Goal: Information Seeking & Learning: Compare options

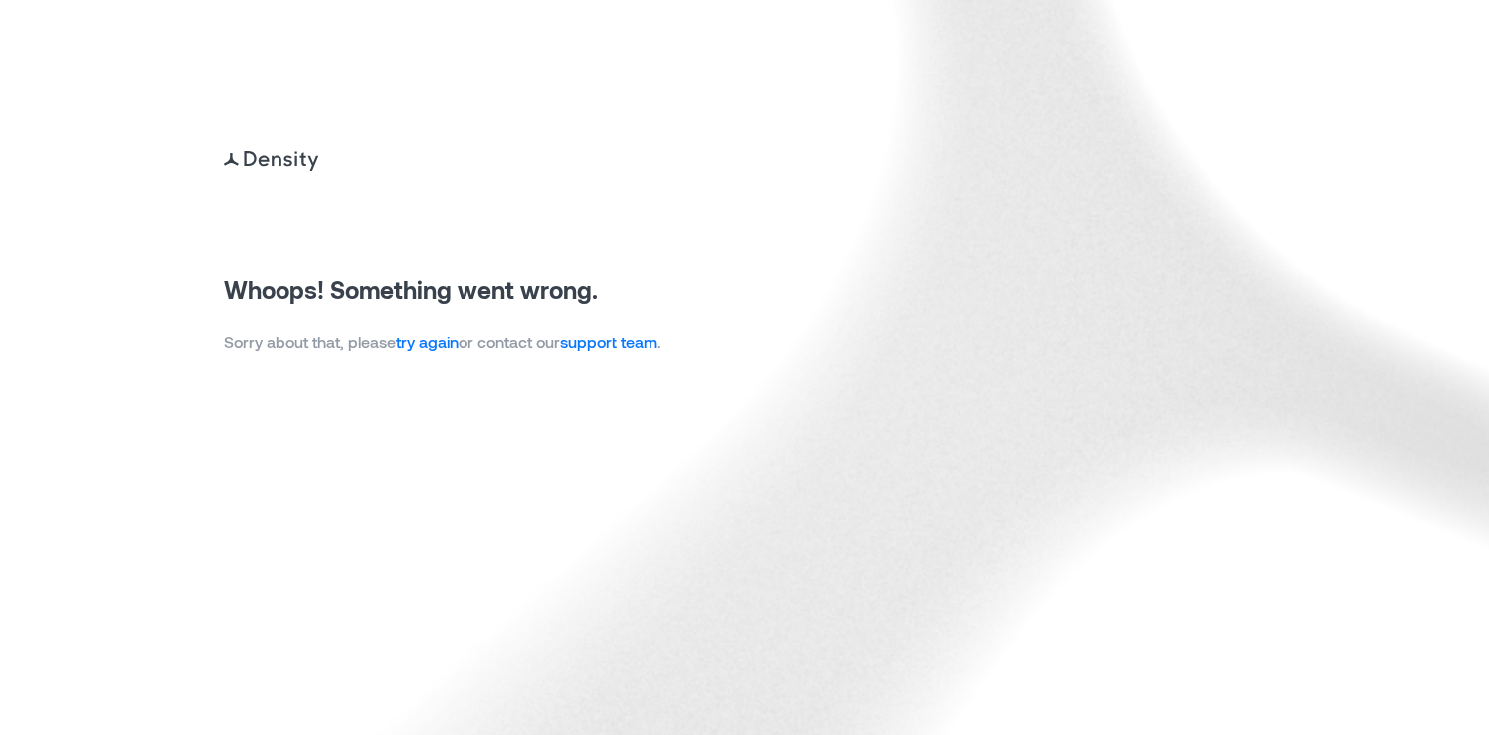
click at [448, 347] on link "try again" at bounding box center [427, 341] width 63 height 19
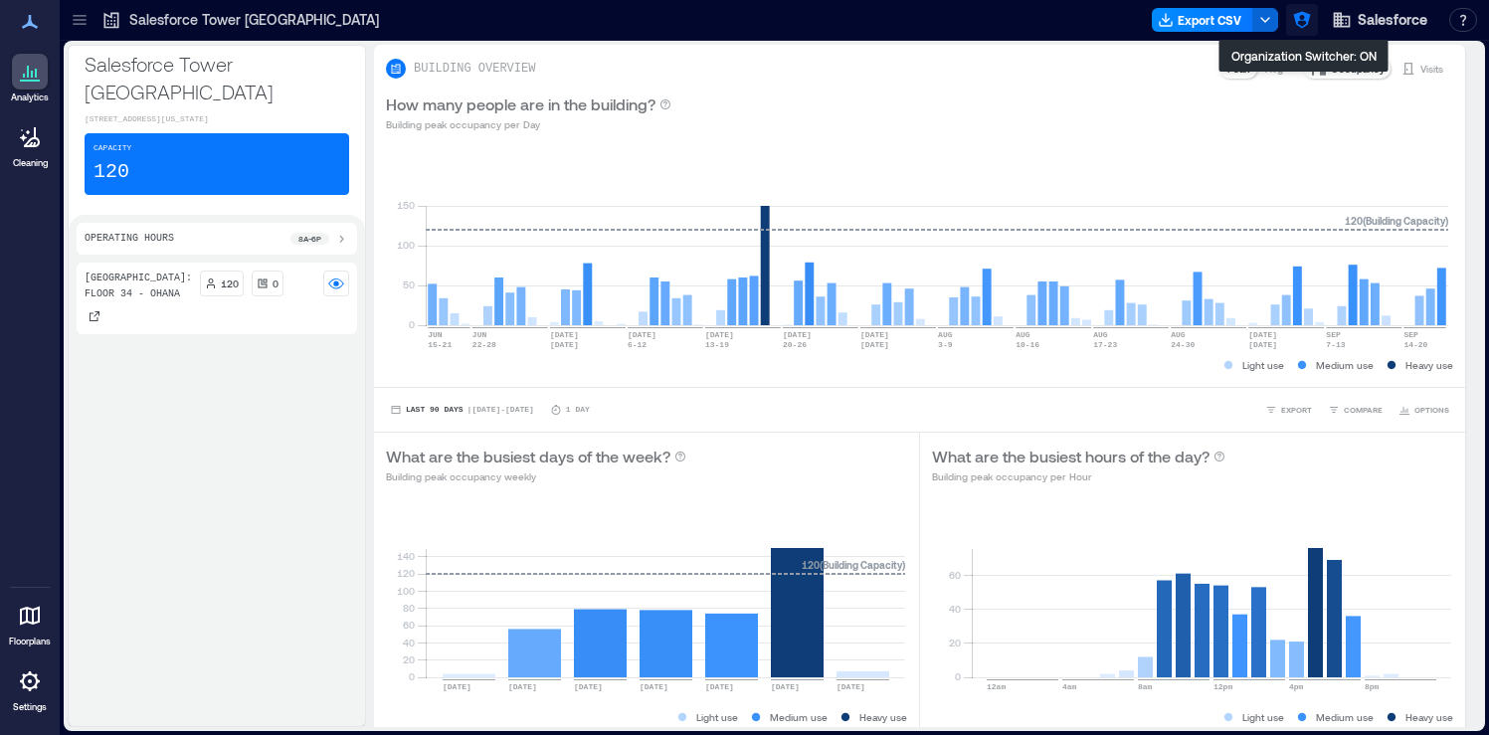
click at [1309, 21] on icon "button" at bounding box center [1302, 20] width 20 height 20
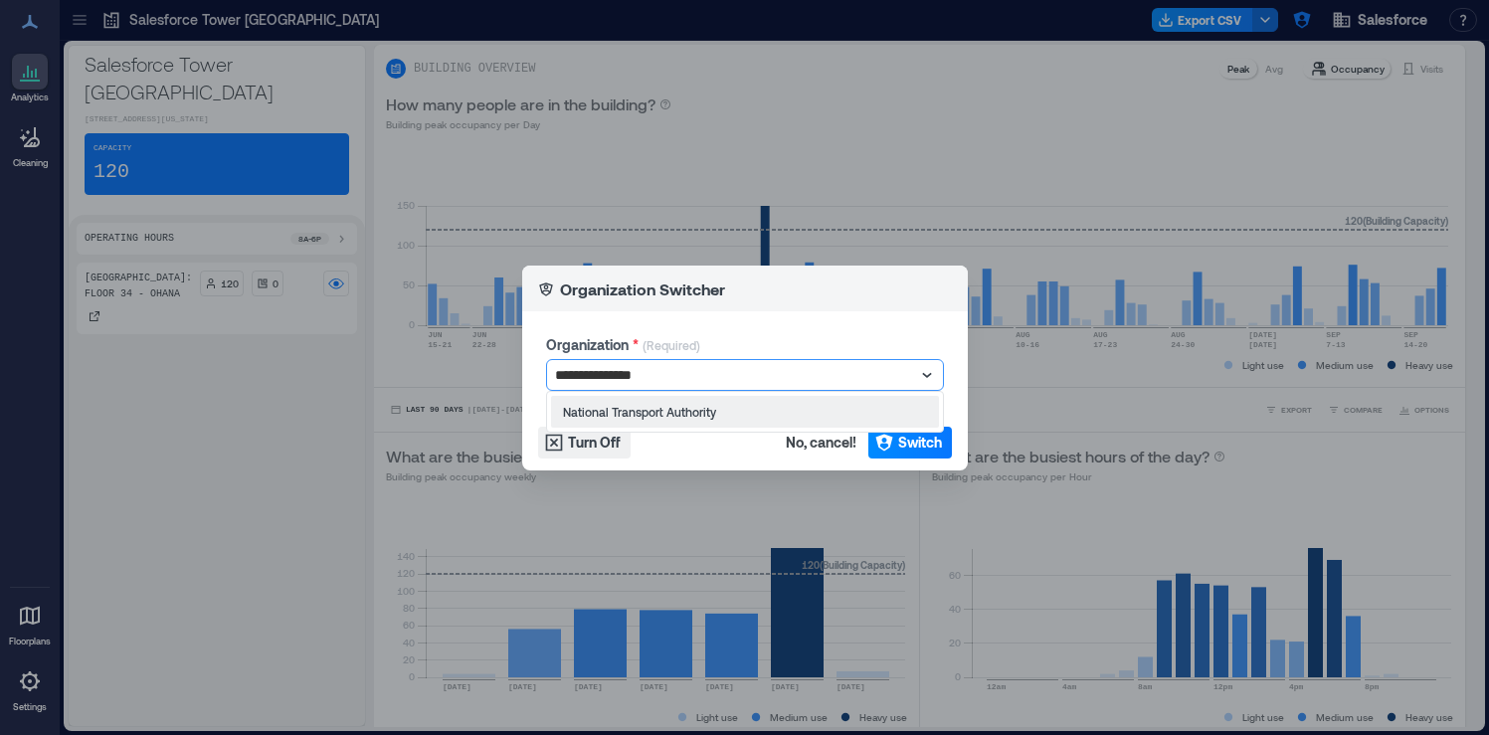
type input "**********"
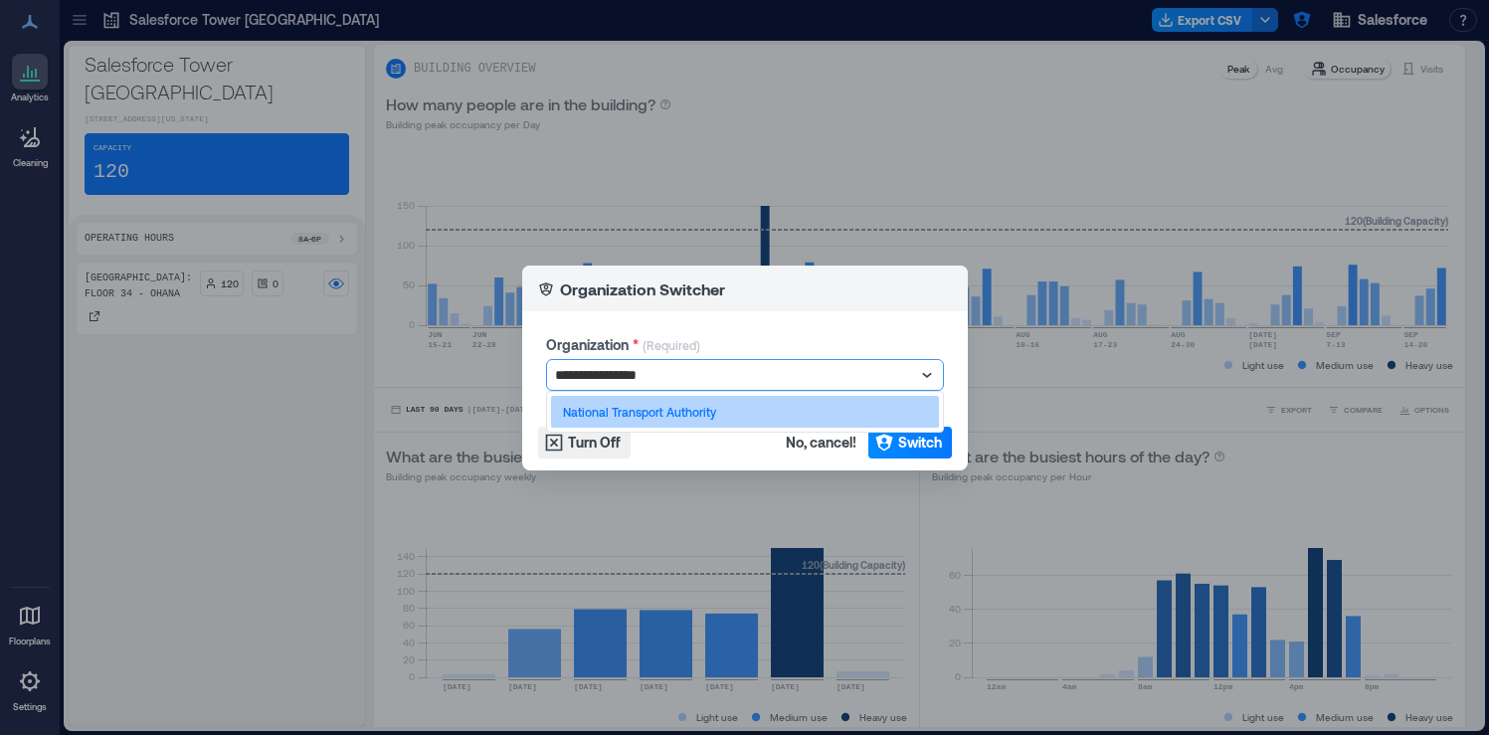
click at [756, 414] on div "National Transport Authority" at bounding box center [745, 412] width 388 height 32
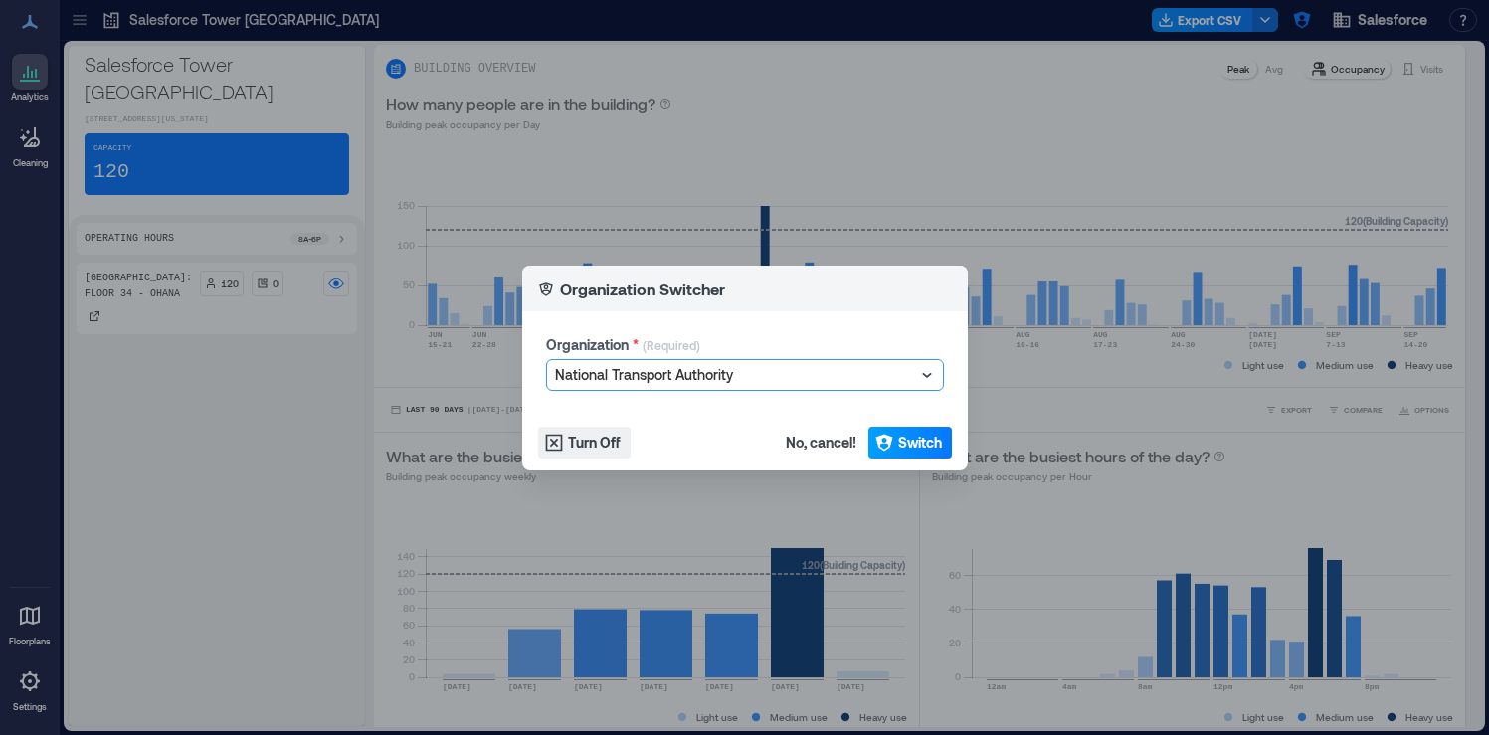
click at [889, 444] on icon "button" at bounding box center [883, 442] width 17 height 17
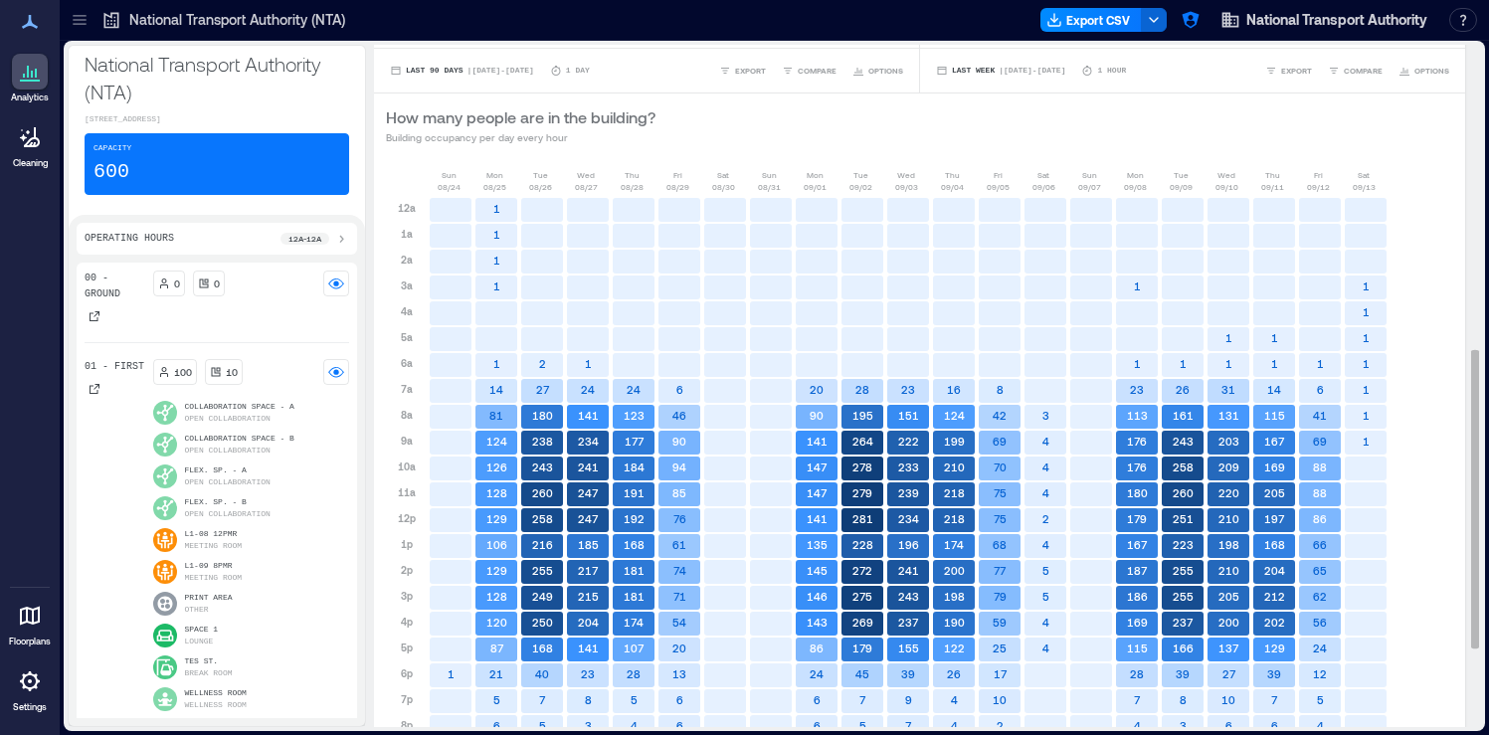
scroll to position [874, 0]
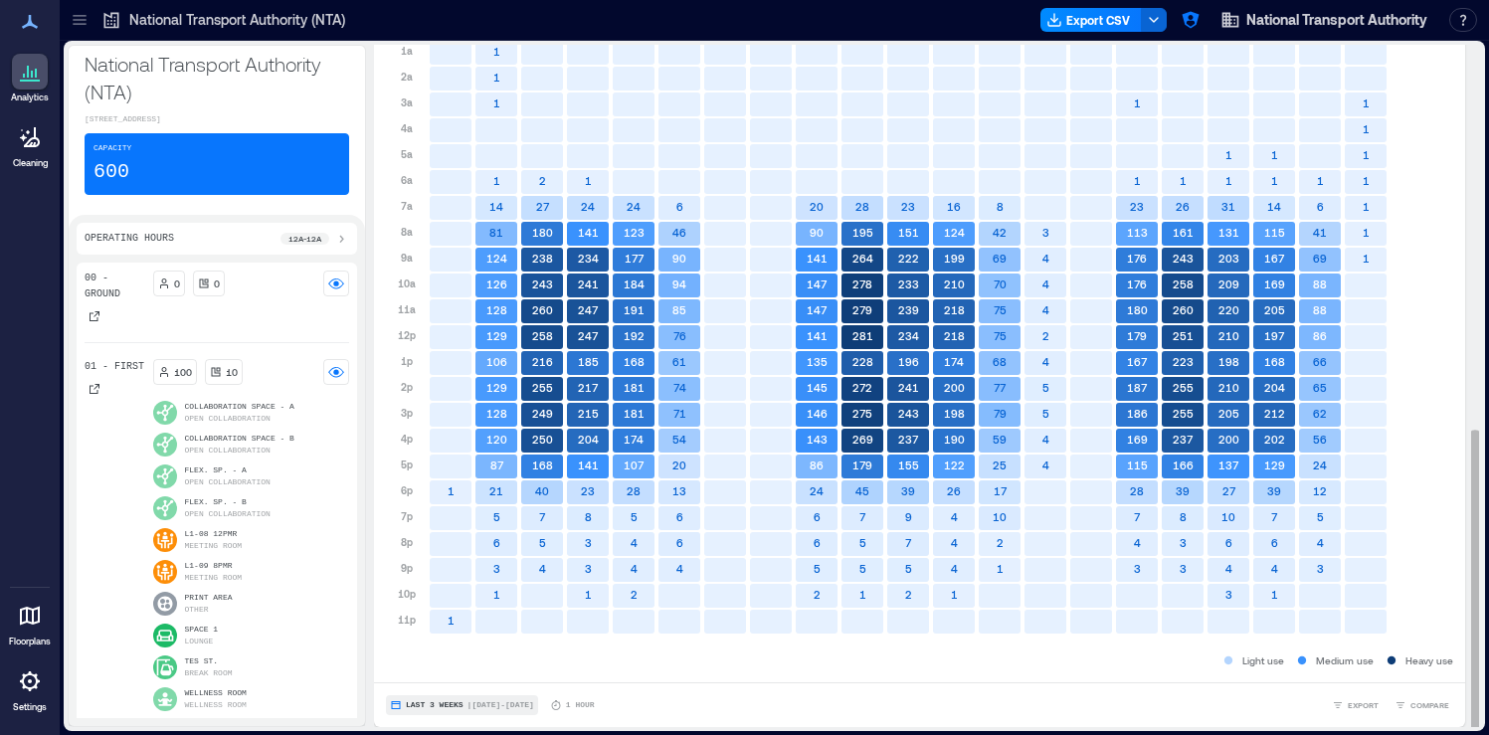
click at [503, 710] on button "Last 3 Weeks | Aug 24 - Sep 13" at bounding box center [462, 705] width 152 height 20
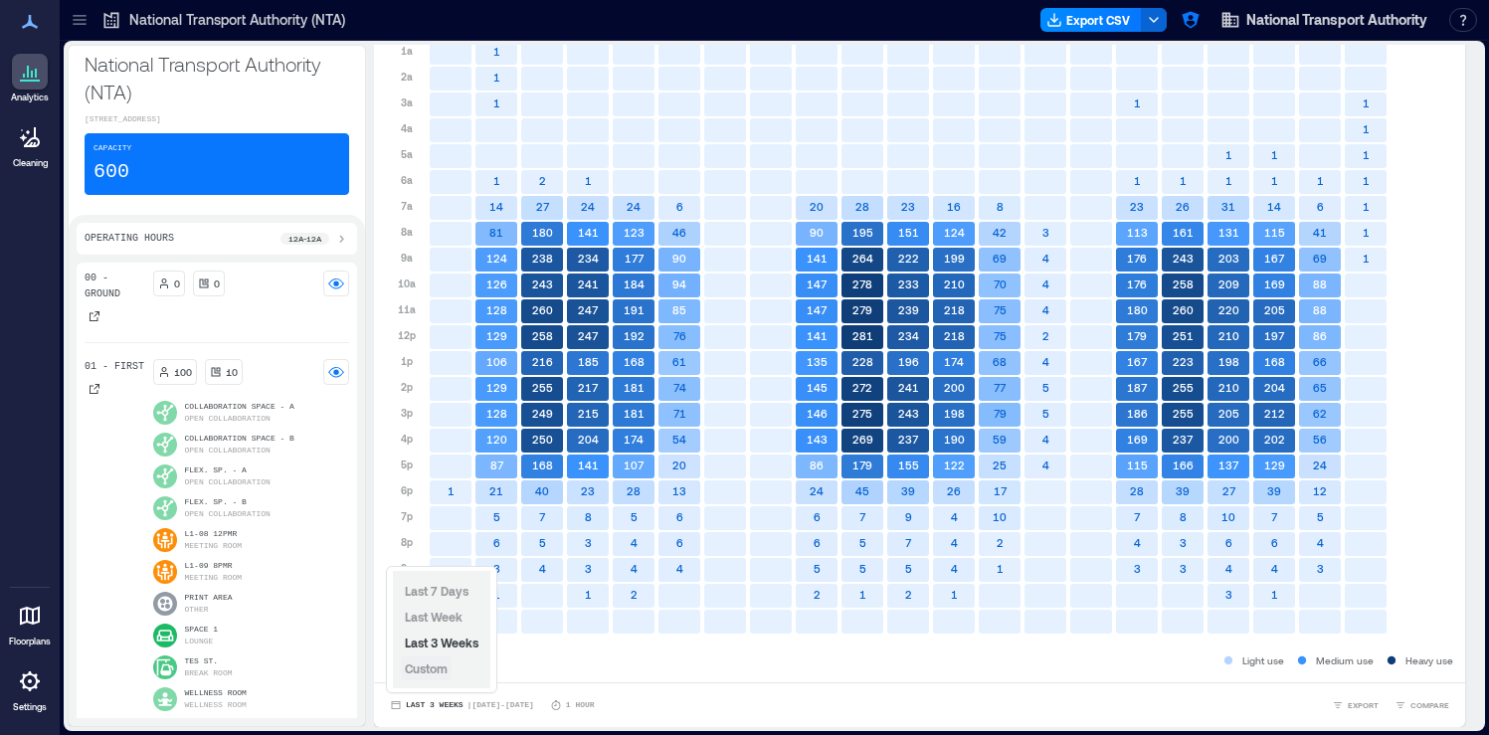
click at [445, 670] on span "Custom" at bounding box center [426, 668] width 43 height 14
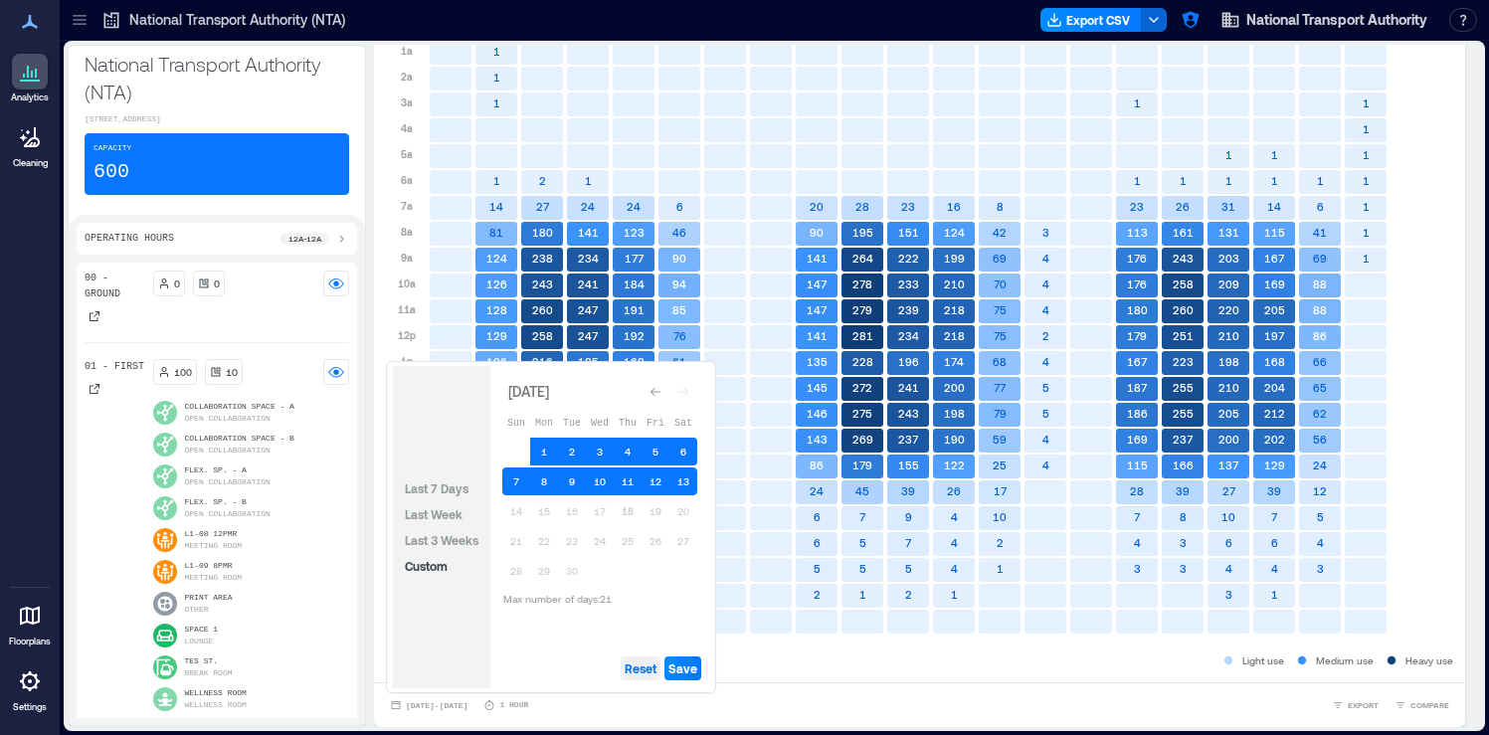
click at [638, 661] on span "Reset" at bounding box center [641, 668] width 32 height 16
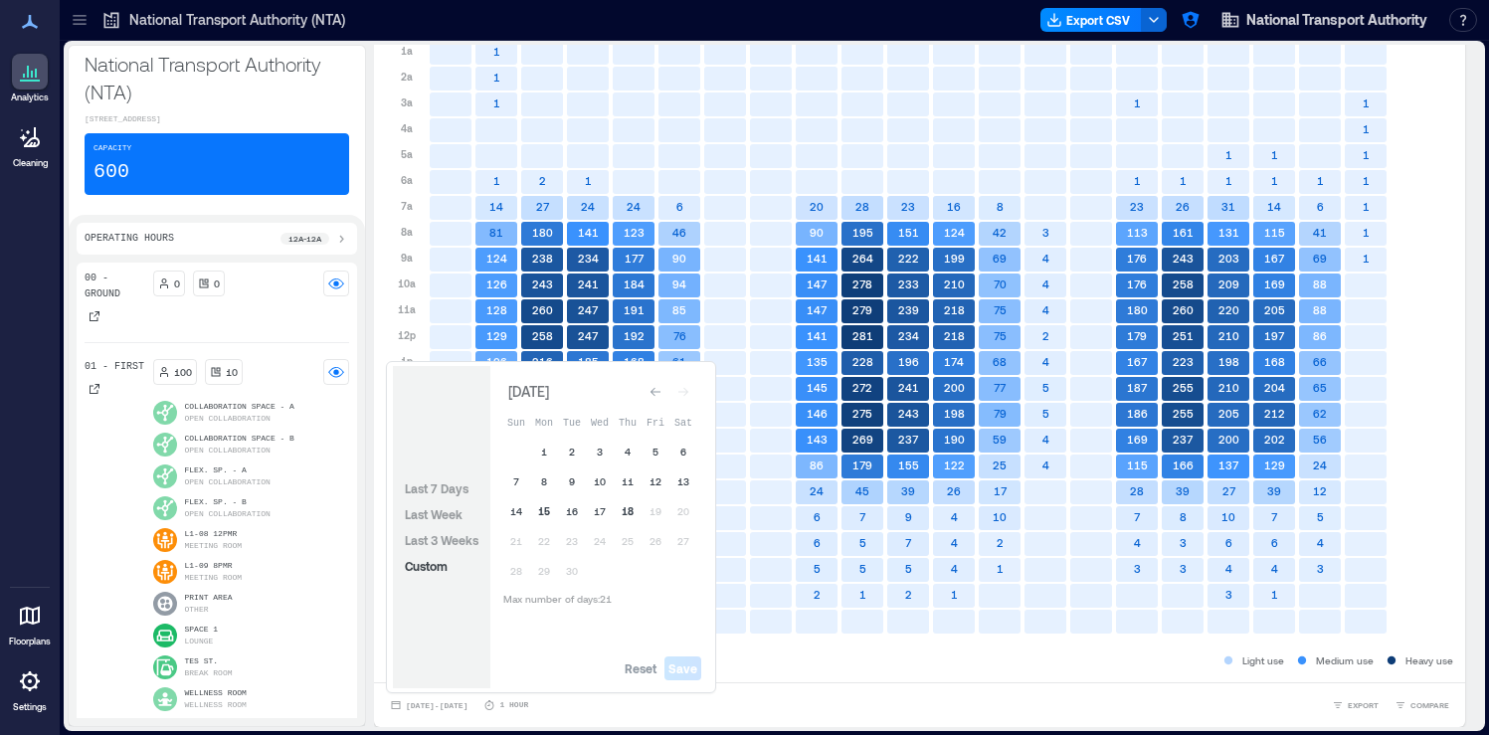
click at [540, 510] on button "15" at bounding box center [544, 511] width 28 height 28
click at [624, 512] on button "18" at bounding box center [628, 511] width 28 height 28
click at [691, 669] on span "Save" at bounding box center [682, 668] width 29 height 16
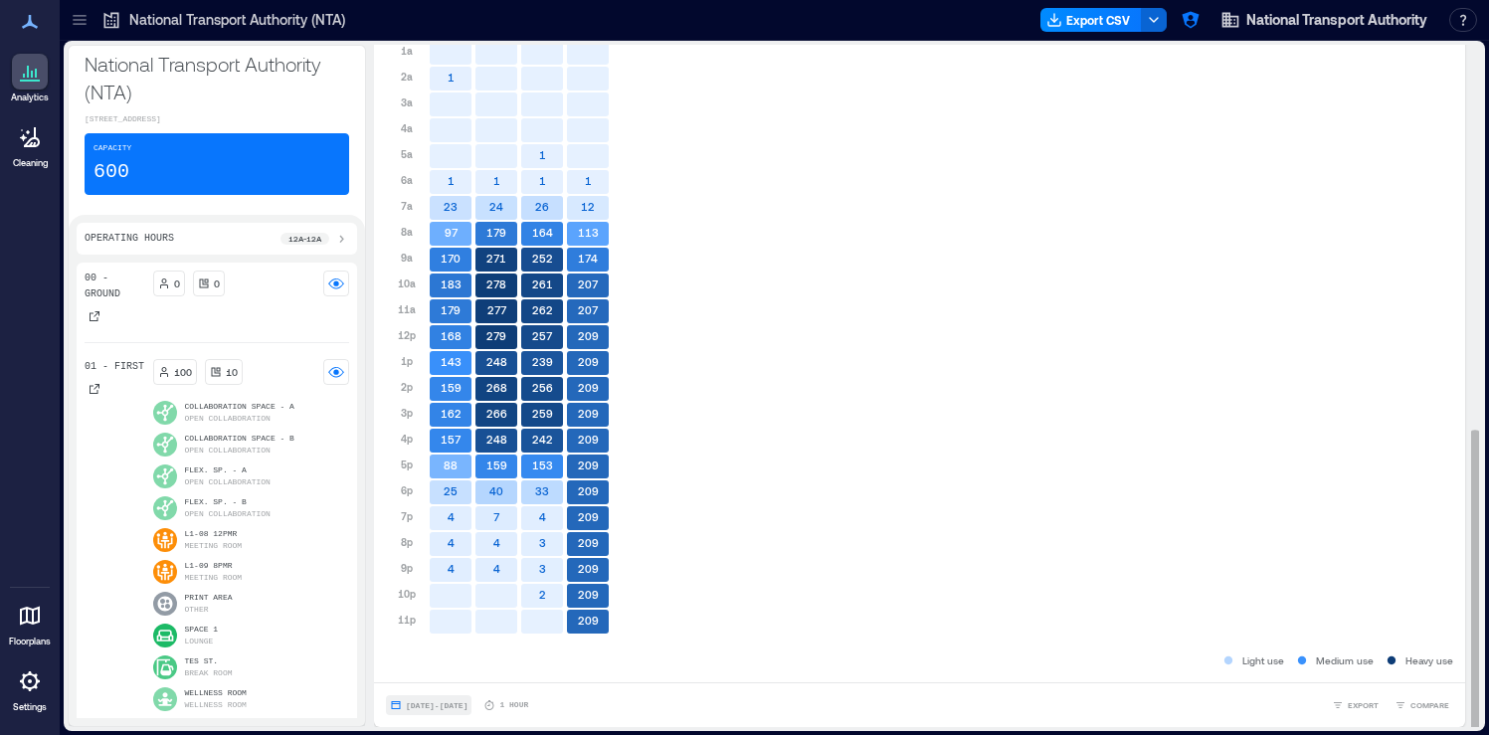
click at [467, 710] on span "Sep 15, 2025 - Sep 18, 2025" at bounding box center [437, 705] width 62 height 12
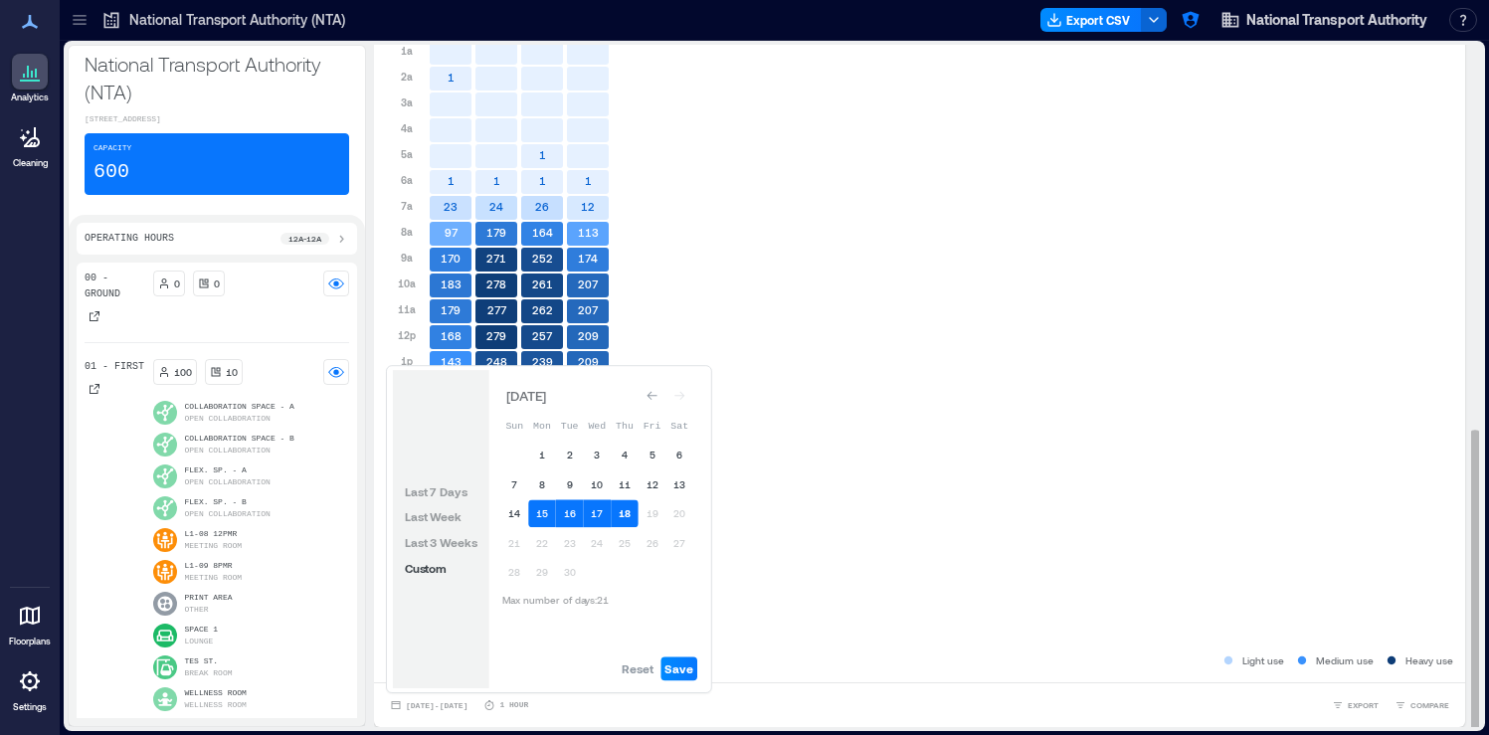
click at [822, 623] on div "Mon 09/15 Tue 09/16 Wed 09/17 Thu 09/18 12a 1a 2a 3a 4a 5a 6a 7a 8a 9a 10a 11a …" at bounding box center [919, 318] width 1067 height 664
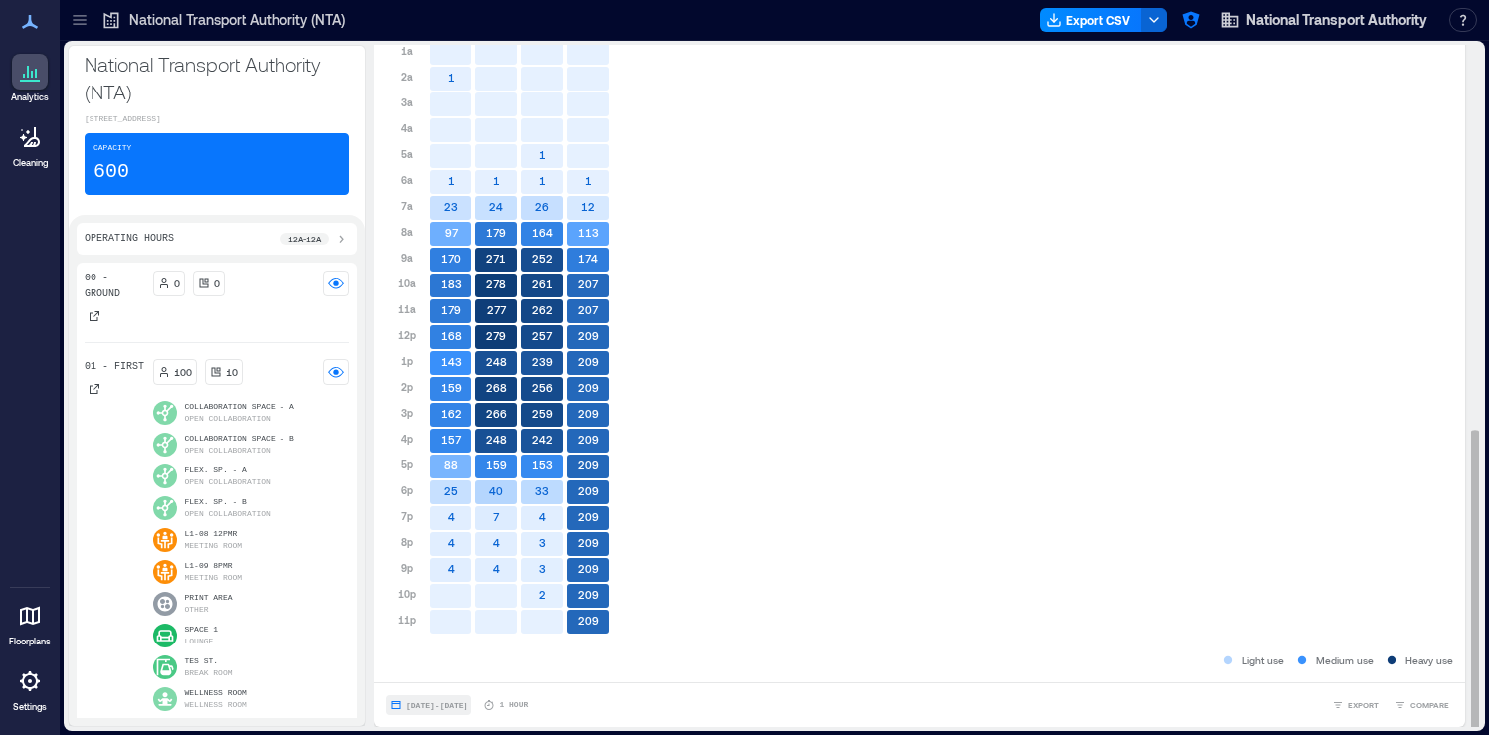
click at [467, 705] on span "Sep 15, 2025 - Sep 18, 2025" at bounding box center [437, 705] width 62 height 9
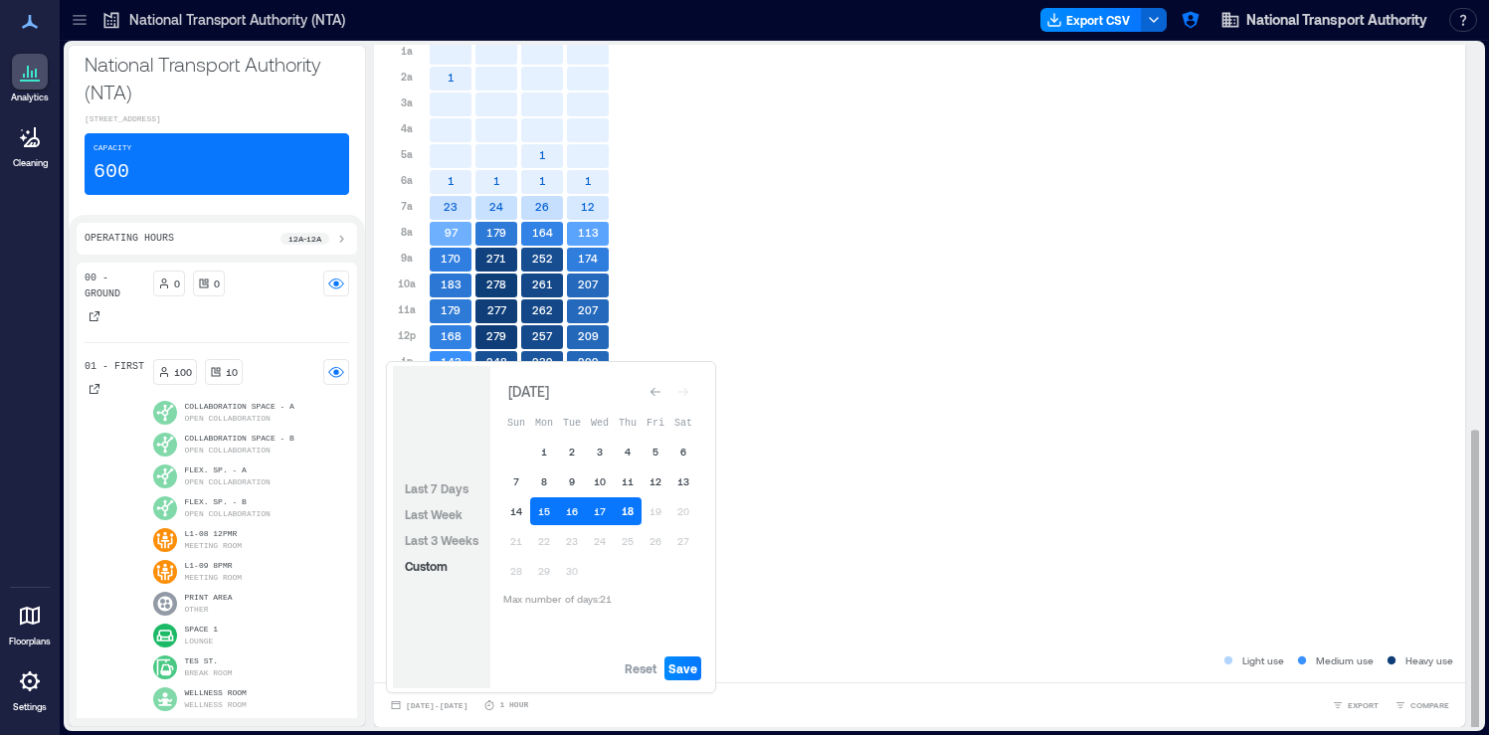
click at [795, 567] on div "Mon 09/15 Tue 09/16 Wed 09/17 Thu 09/18 12a 1a 2a 3a 4a 5a 6a 7a 8a 9a 10a 11a …" at bounding box center [919, 318] width 1067 height 664
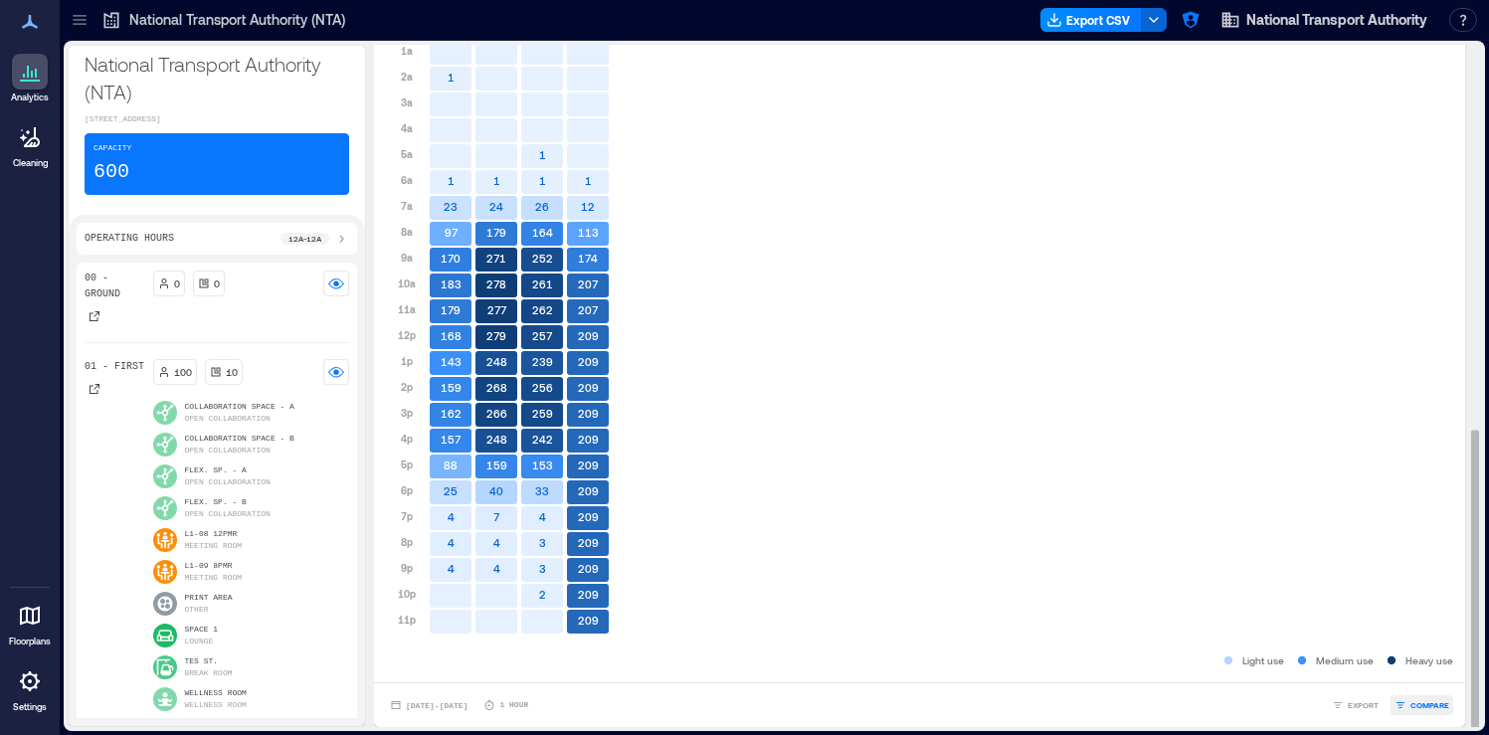
click at [1437, 710] on span "COMPARE" at bounding box center [1429, 705] width 39 height 12
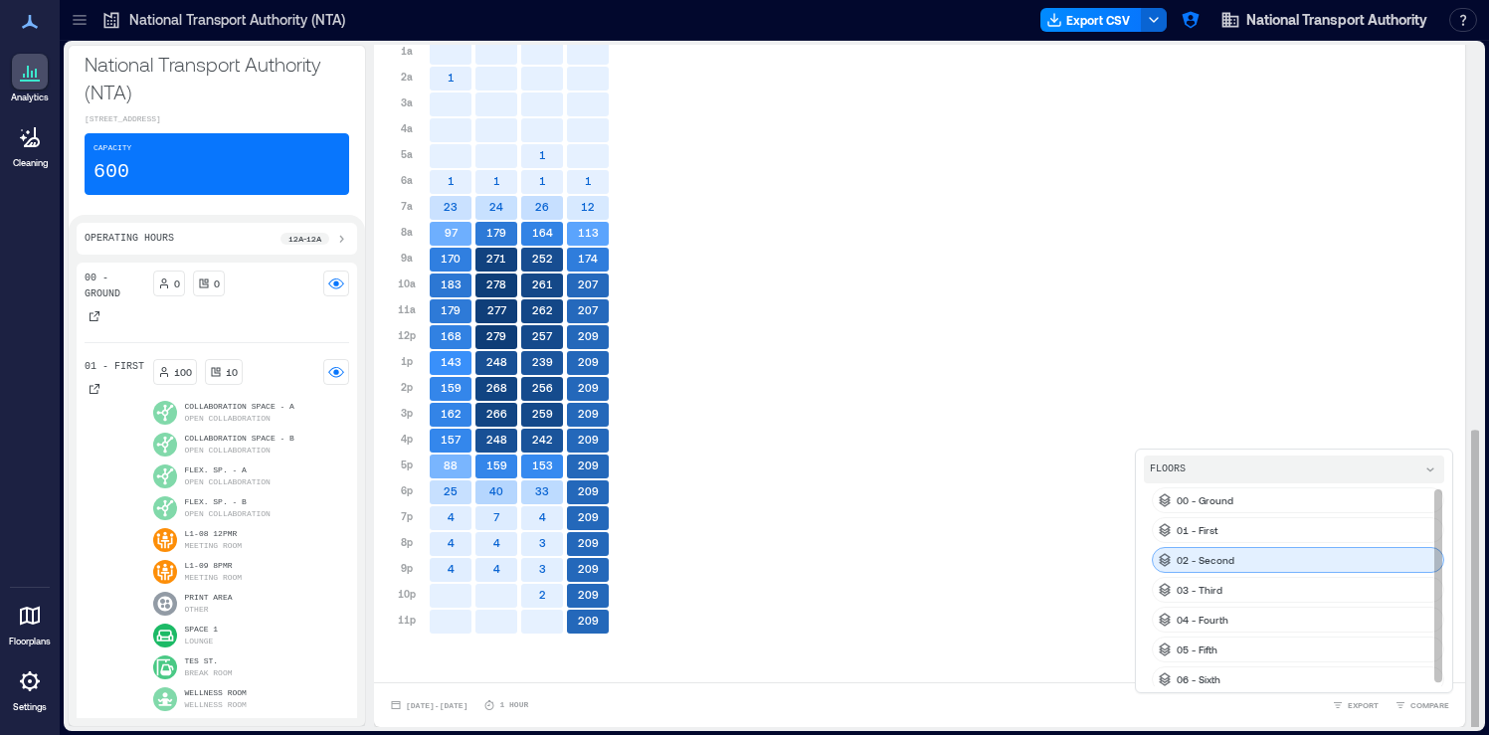
click at [1212, 553] on p "02 - Second" at bounding box center [1206, 560] width 58 height 16
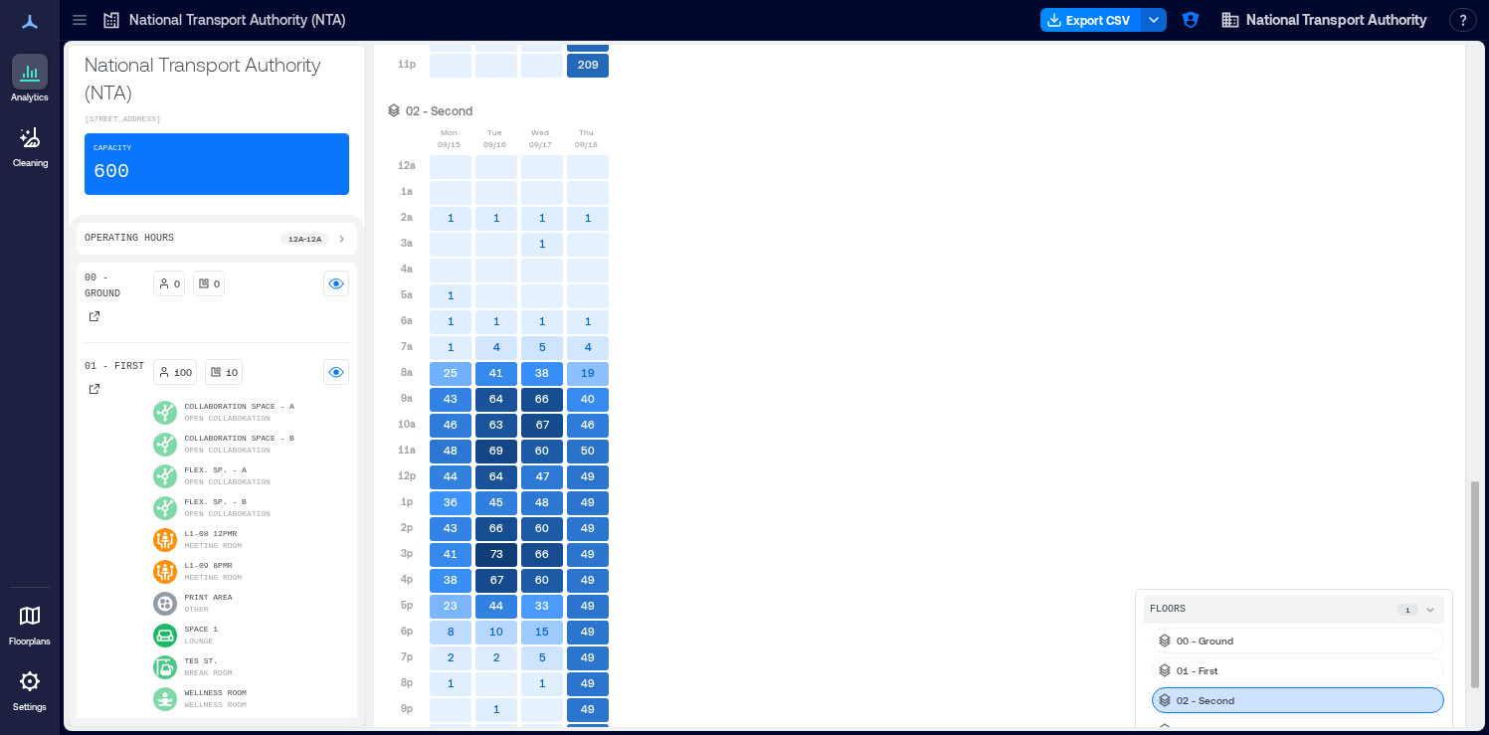
scroll to position [1570, 0]
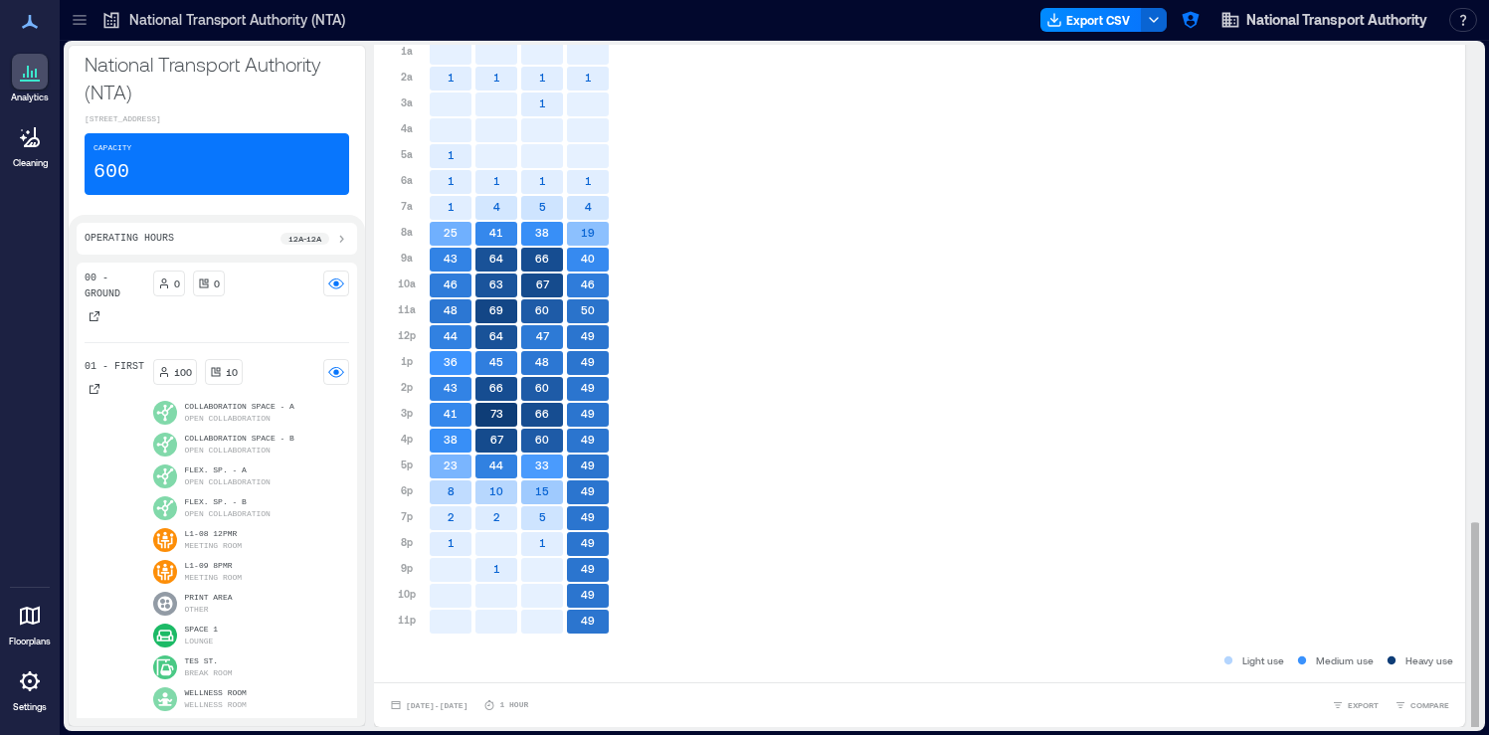
click at [779, 433] on div "Mon 09/15 Tue 09/16 Wed 09/17 Thu 09/18 12a 1a 2a 3a 4a 5a 6a 7a 8a 9a 10a 11a …" at bounding box center [919, 310] width 1067 height 648
click at [1436, 709] on span "COMPARE" at bounding box center [1429, 705] width 39 height 12
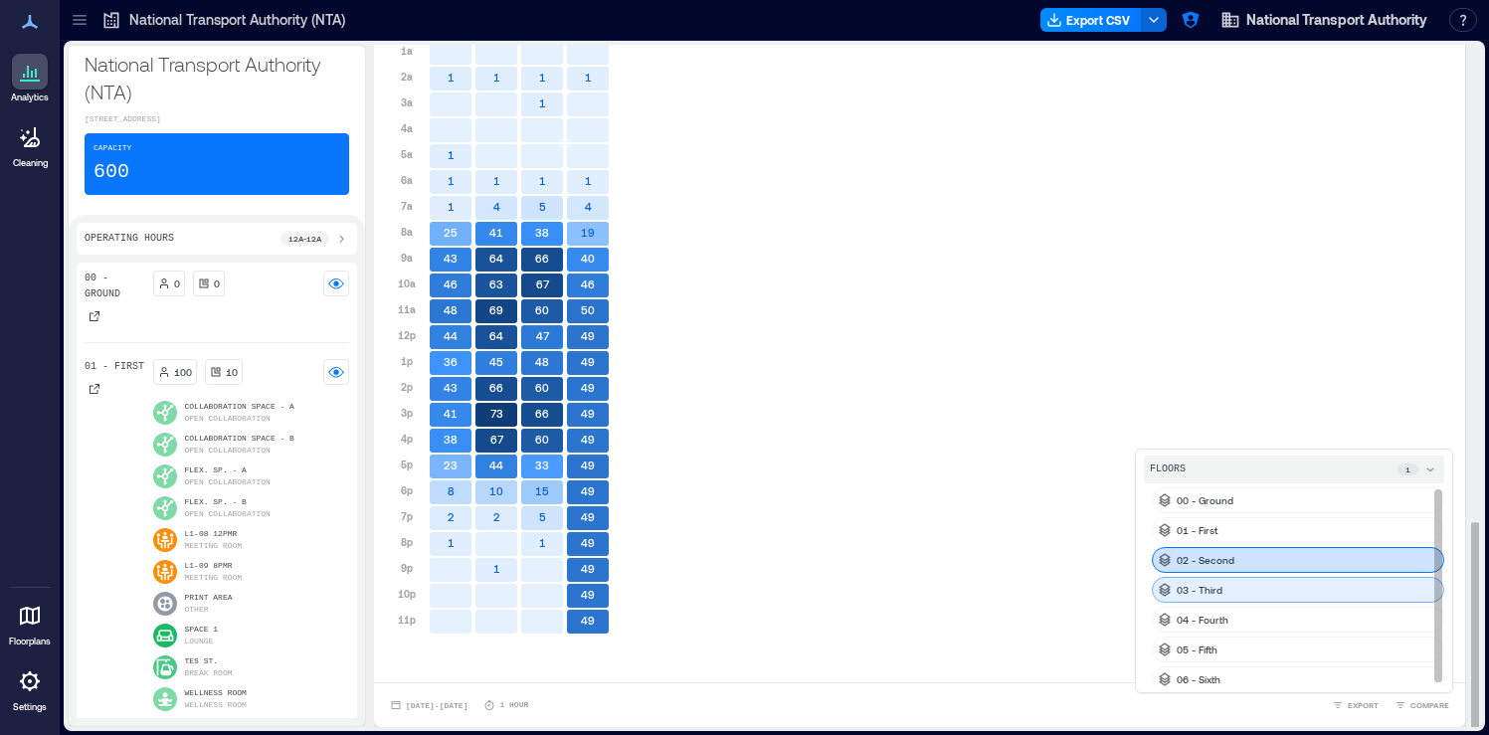
click at [1289, 582] on div "03 - Third" at bounding box center [1298, 590] width 292 height 26
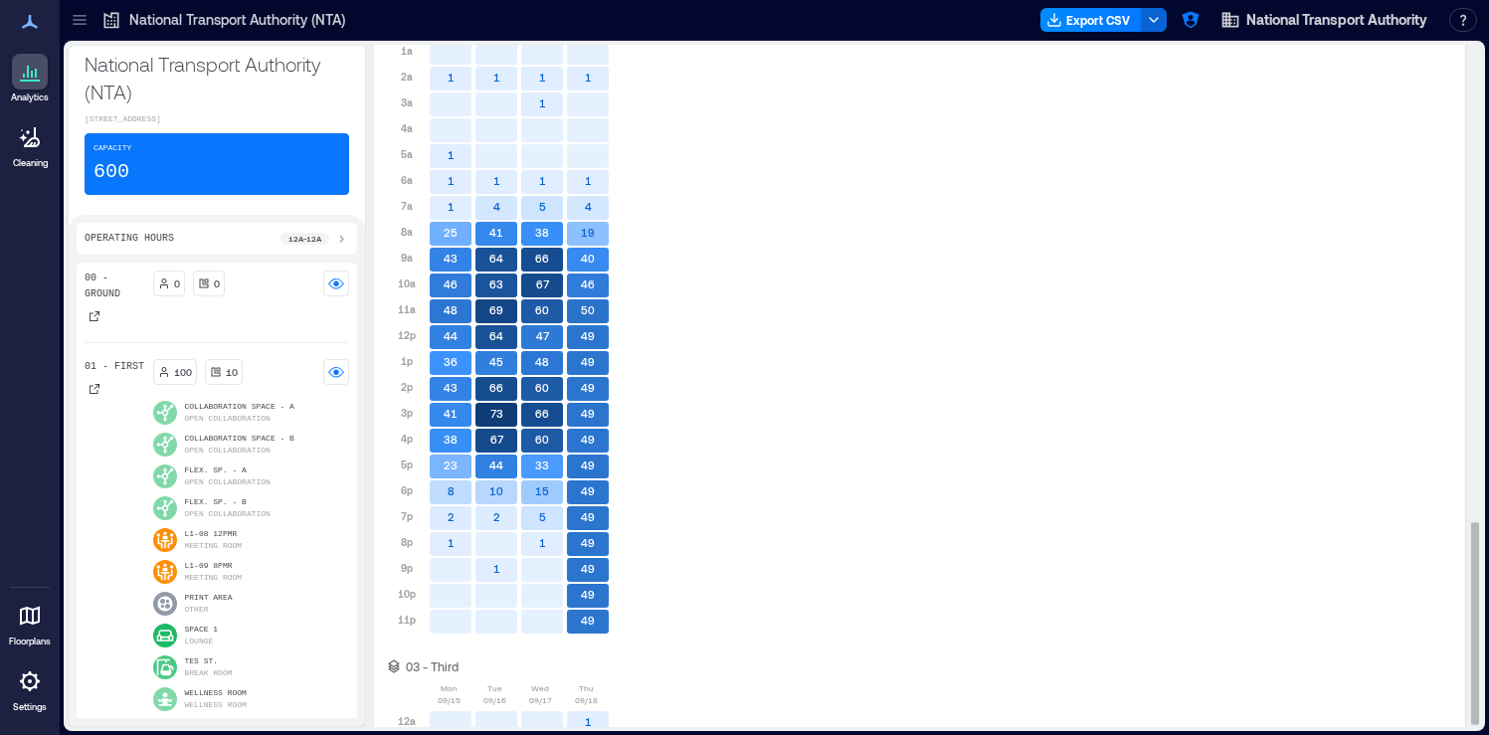
scroll to position [2267, 0]
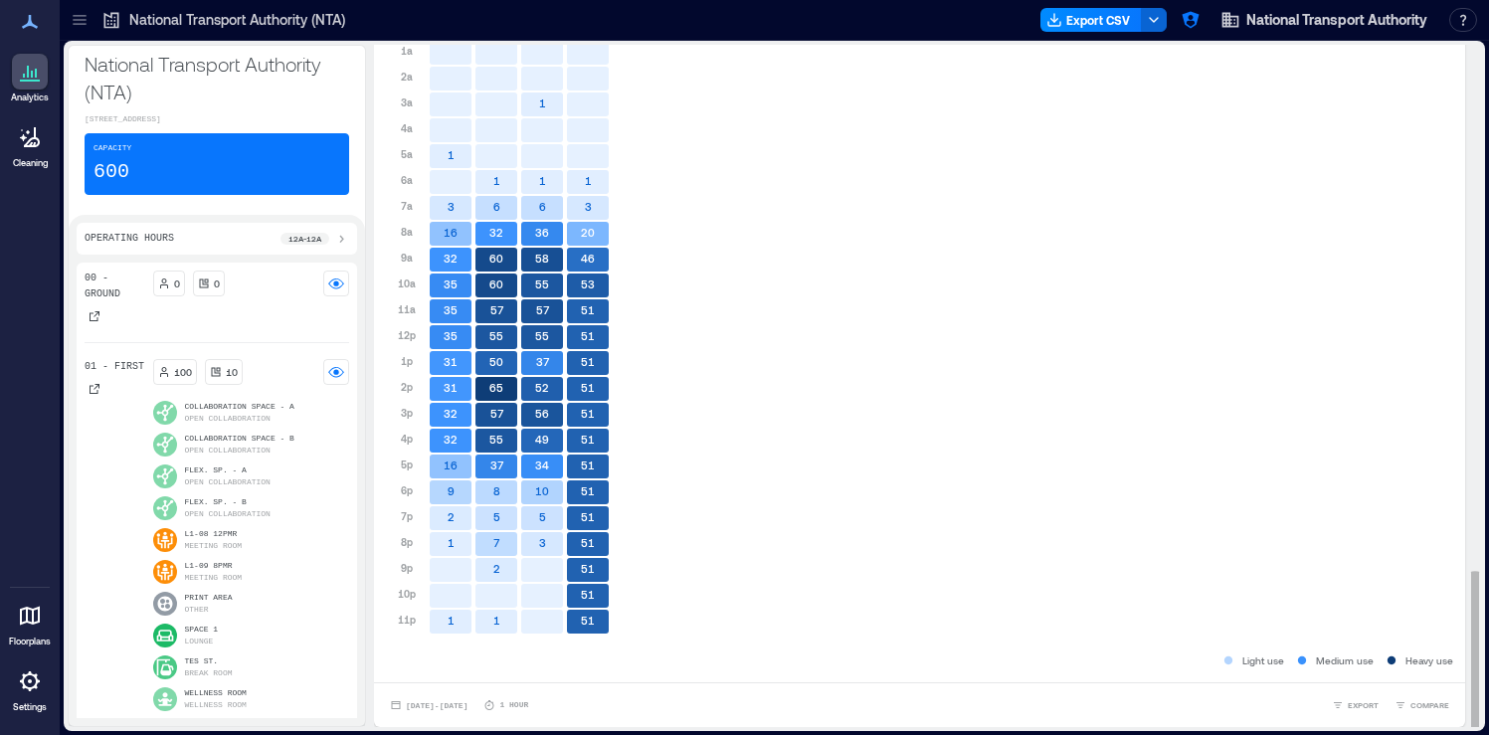
click at [845, 497] on div "Mon 09/15 Tue 09/16 Wed 09/17 Thu 09/18 12a 1a 2a 3a 4a 5a 6a 7a 8a 9a 10a 11a …" at bounding box center [919, 310] width 1067 height 648
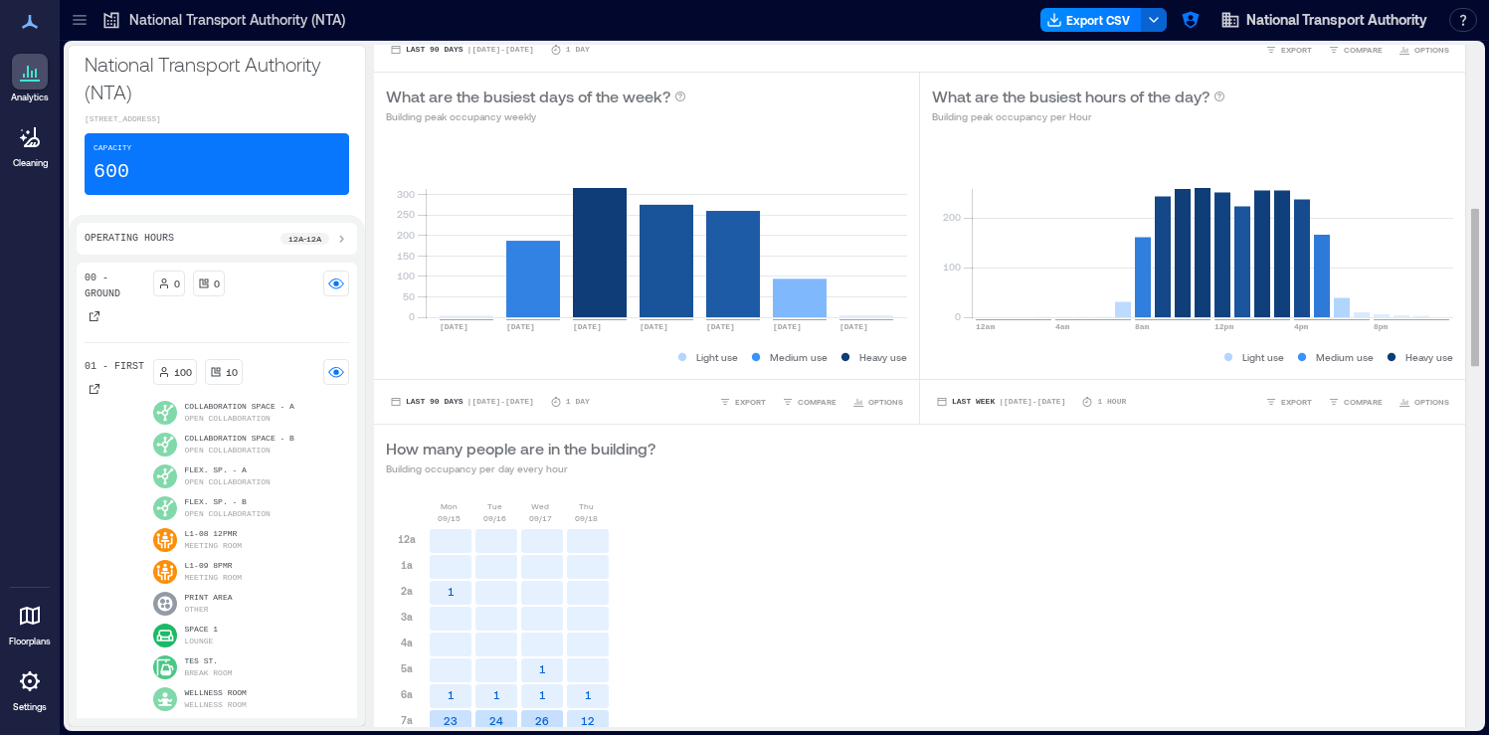
scroll to position [0, 0]
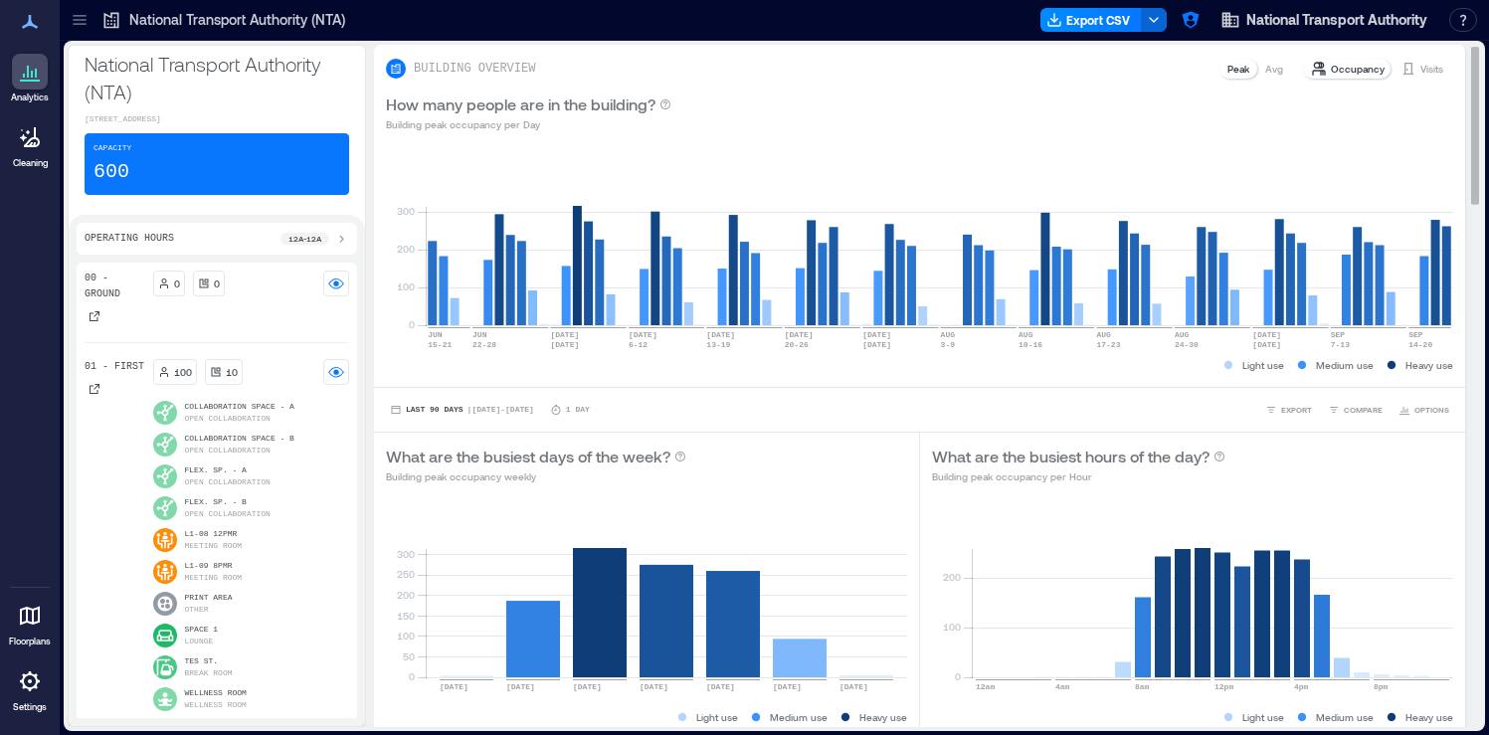
click at [1276, 72] on p "Avg" at bounding box center [1274, 69] width 18 height 16
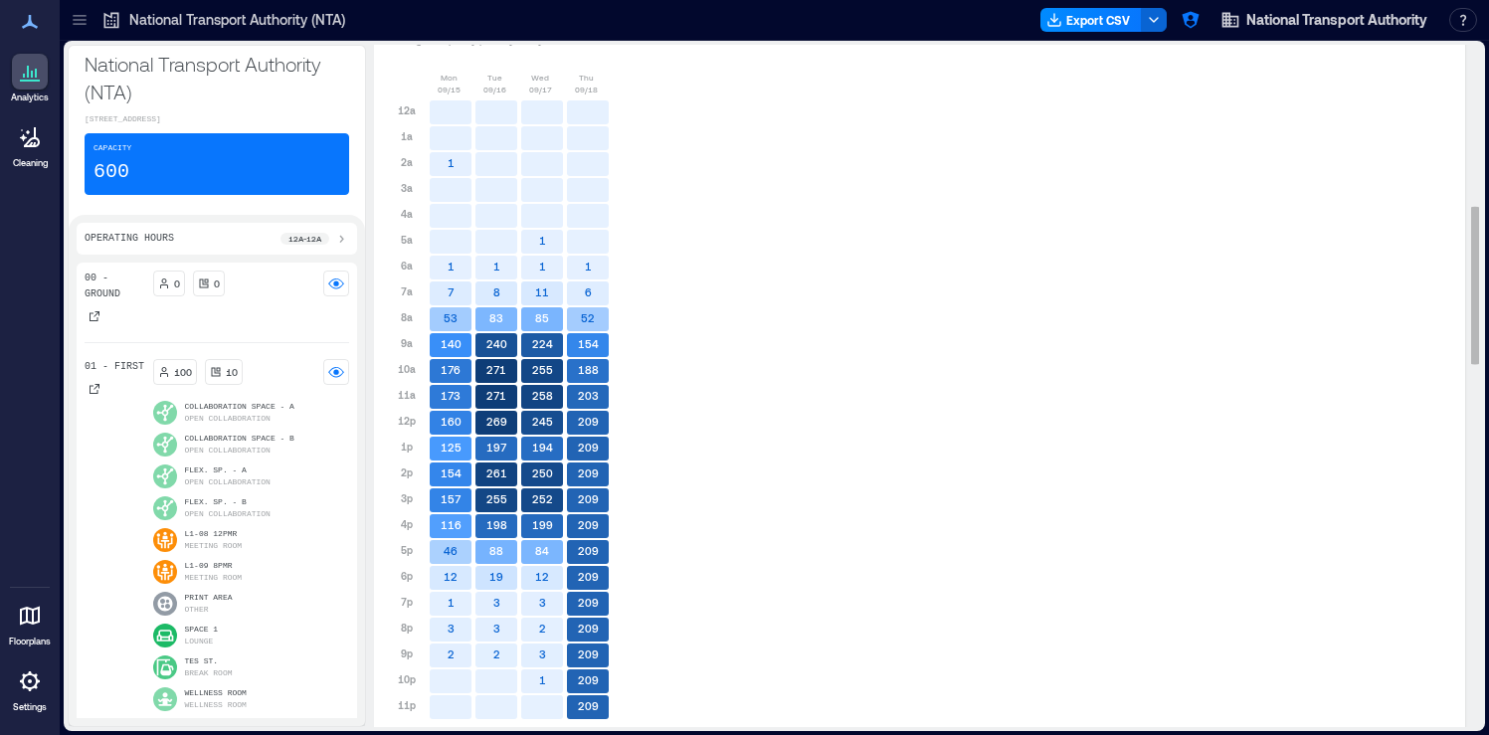
scroll to position [960, 0]
